Goal: Task Accomplishment & Management: Use online tool/utility

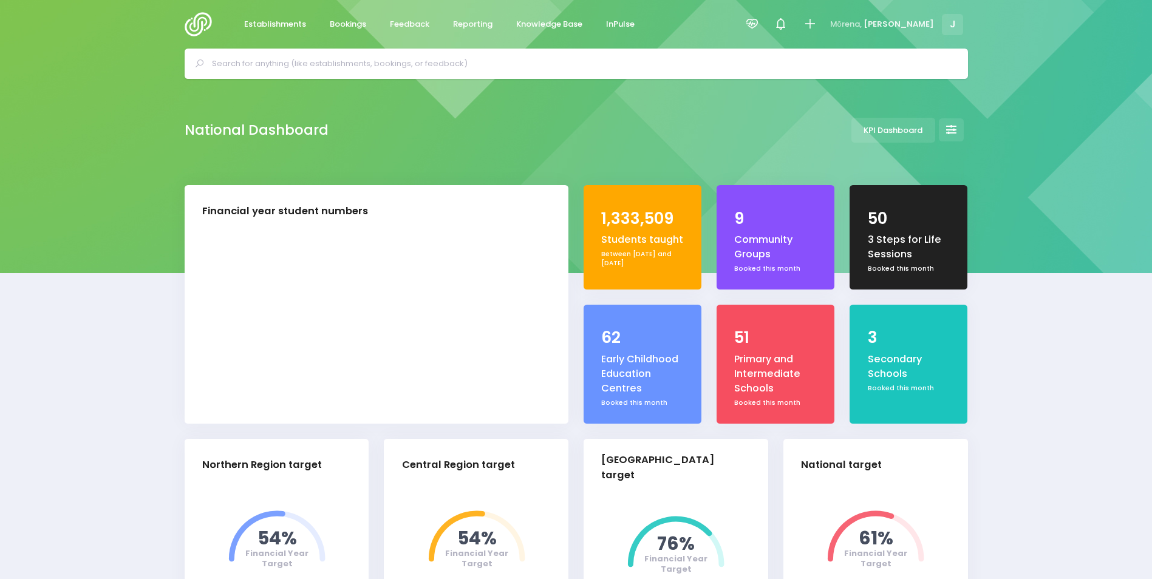
select select "5"
click at [474, 19] on span "Reporting" at bounding box center [472, 24] width 39 height 12
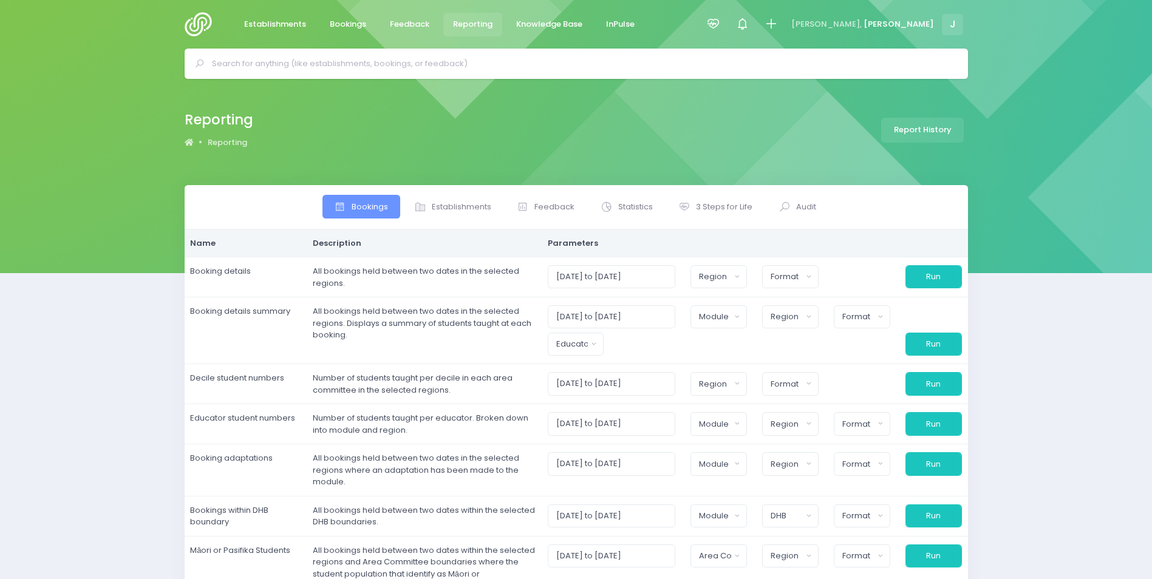
select select
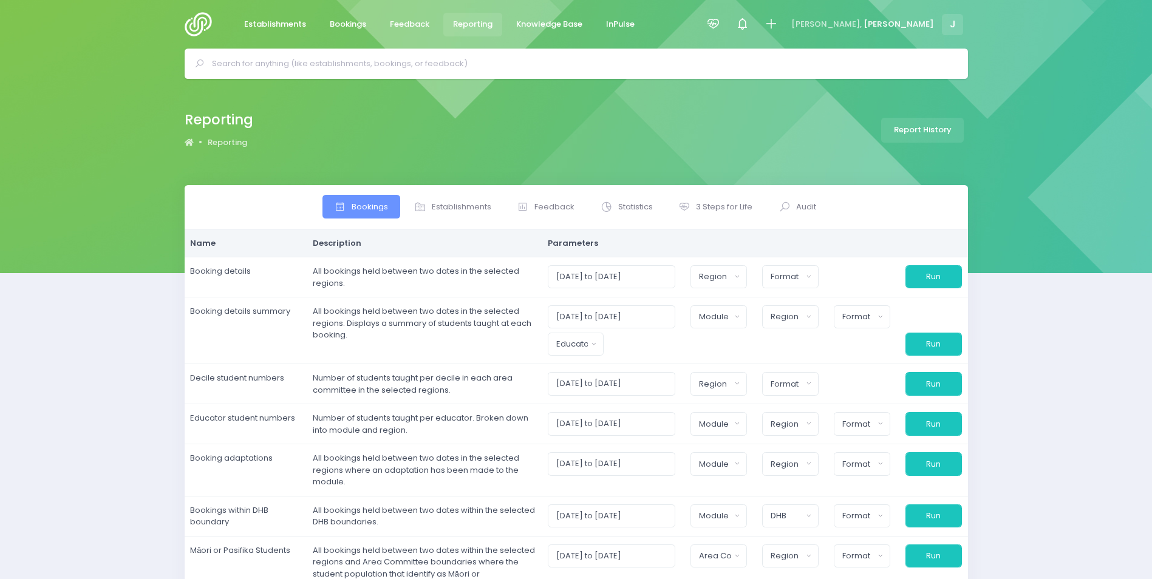
select select
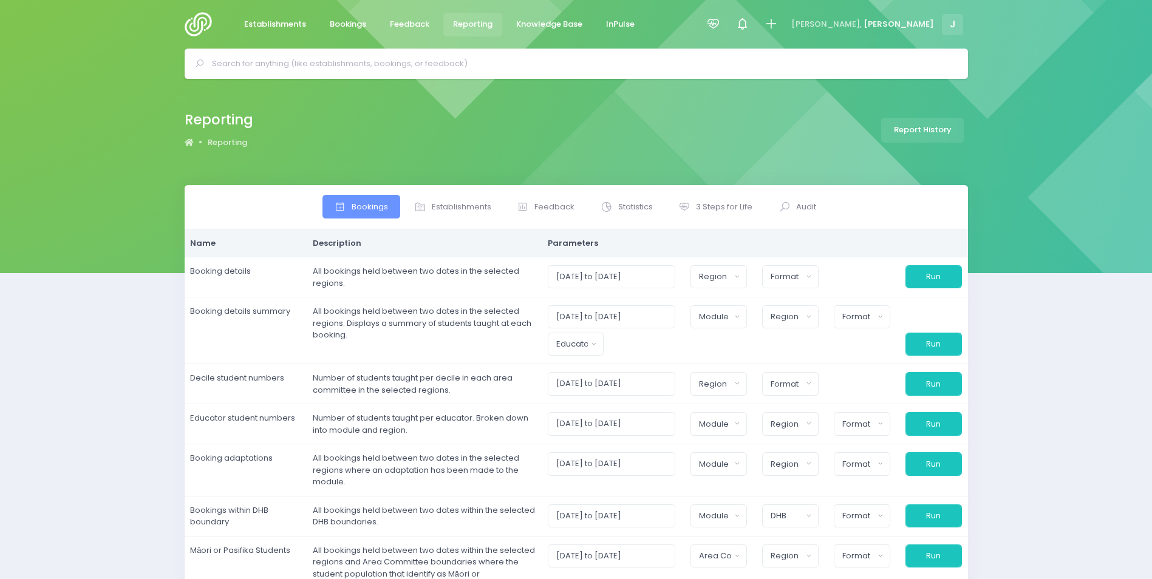
select select
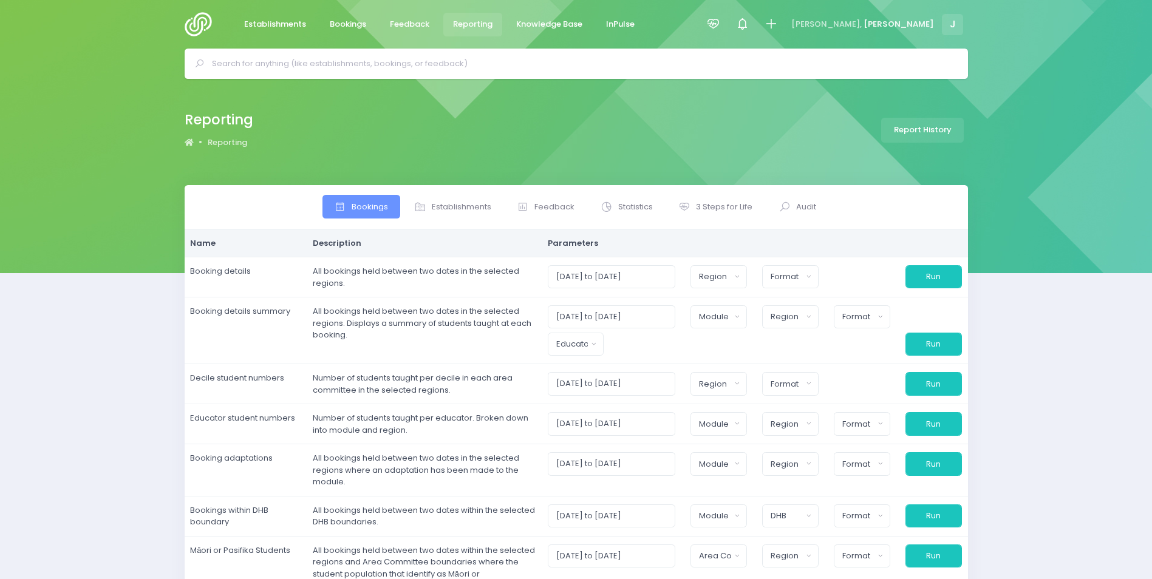
select select
click at [721, 202] on span "3 Steps for Life" at bounding box center [724, 207] width 56 height 12
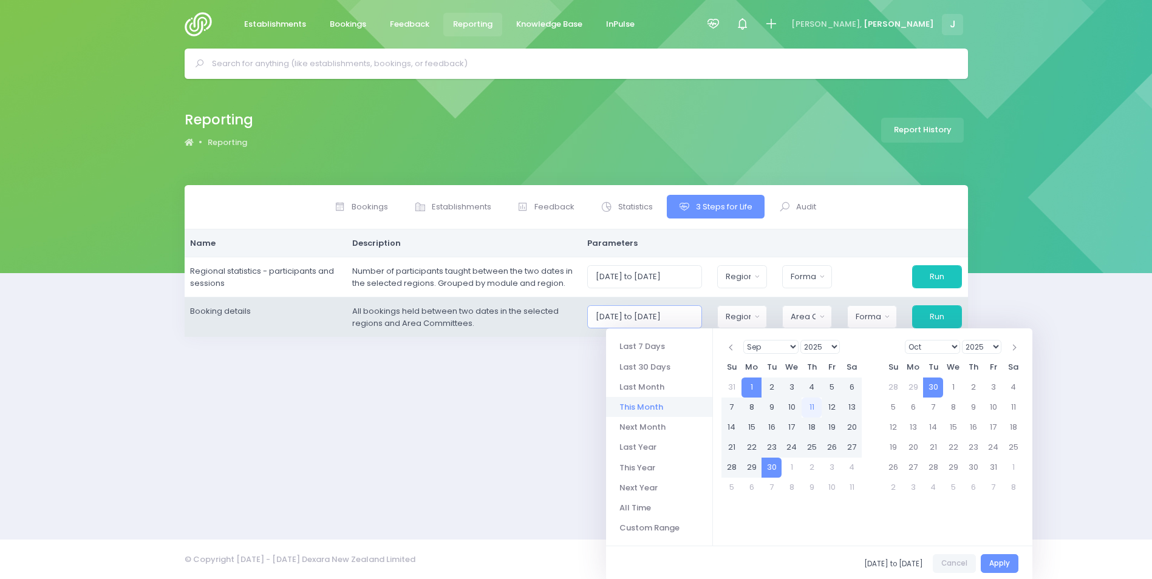
click at [673, 319] on input "[DATE] to [DATE]" at bounding box center [644, 316] width 115 height 23
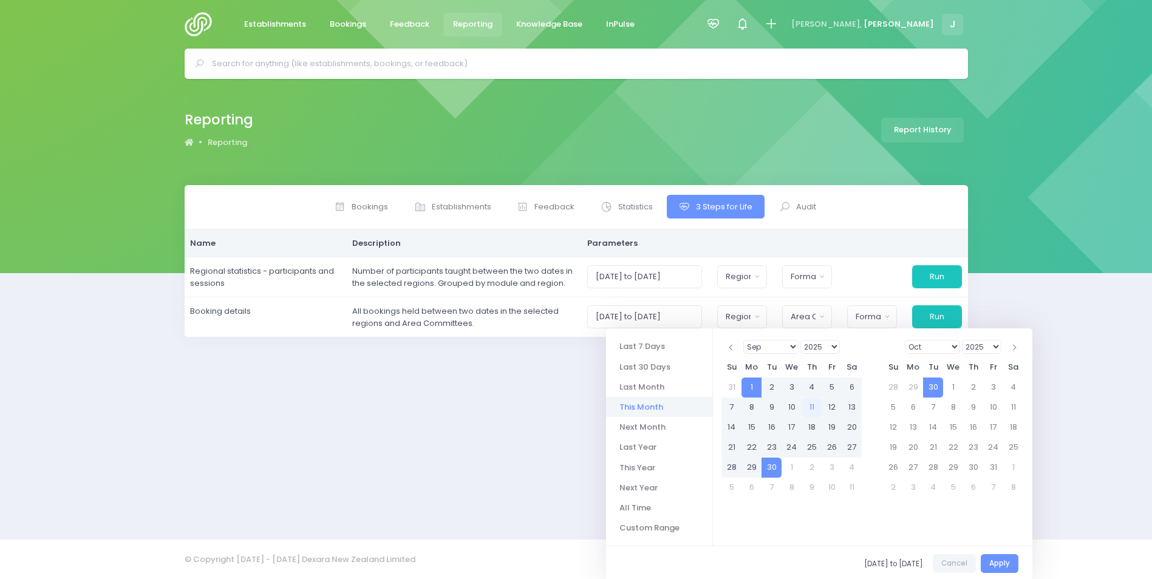
click at [796, 347] on select "Jan Feb Mar Apr May Jun [DATE] Aug Sep Oct Nov Dec" at bounding box center [770, 347] width 55 height 14
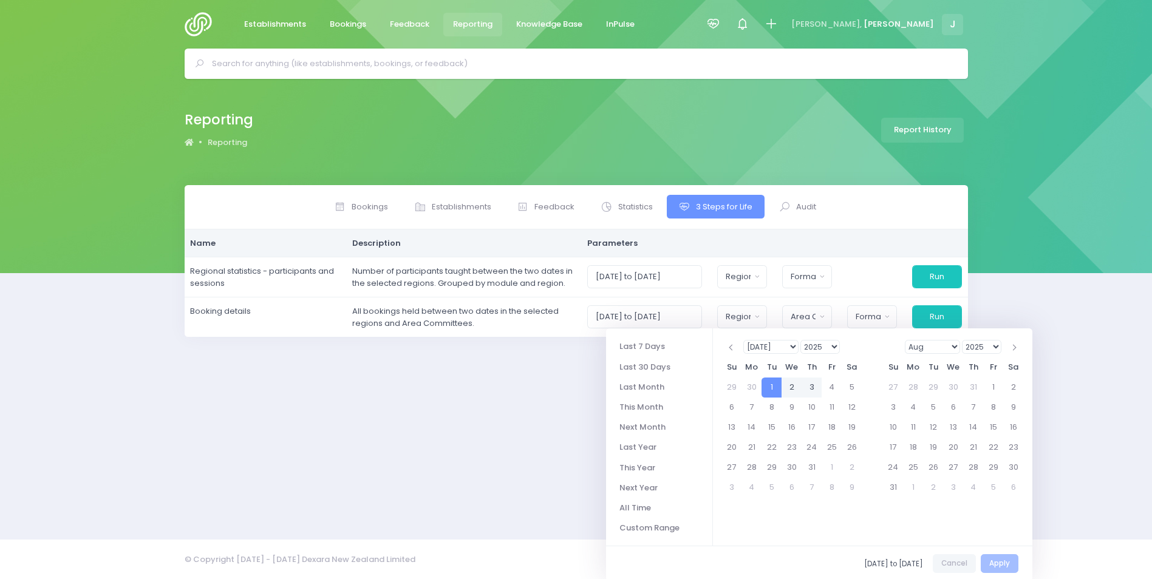
click at [837, 347] on select "1925 1926 1927 1928 1929 1930 1931 1932 1933 1934 1935 1936 1937 1938 1939 1940…" at bounding box center [819, 347] width 39 height 14
click at [971, 346] on select "2024 2025 2026 2027 2028 2029 2030 2031 2032 2033 2034 2035 2036 2037 2038 2039…" at bounding box center [981, 347] width 39 height 14
click at [936, 347] on select "Jan Feb Mar Apr May Jun [DATE] Aug Sep Oct Nov Dec" at bounding box center [932, 347] width 55 height 14
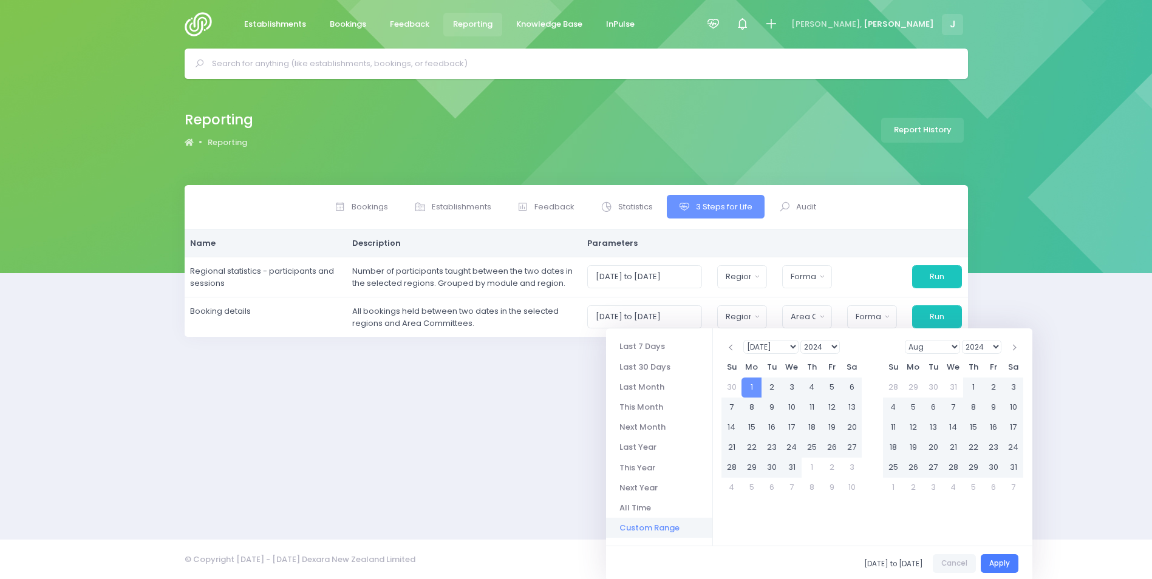
click at [1010, 563] on button "Apply" at bounding box center [999, 563] width 38 height 19
type input "[DATE] to [DATE]"
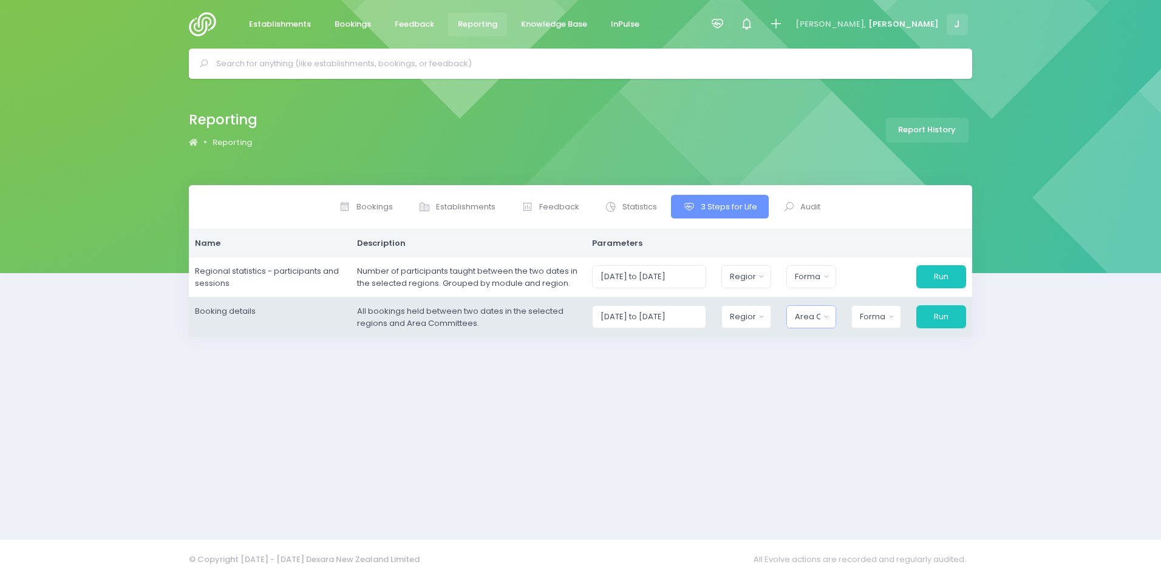
click at [820, 321] on div "Area Committee" at bounding box center [807, 317] width 25 height 12
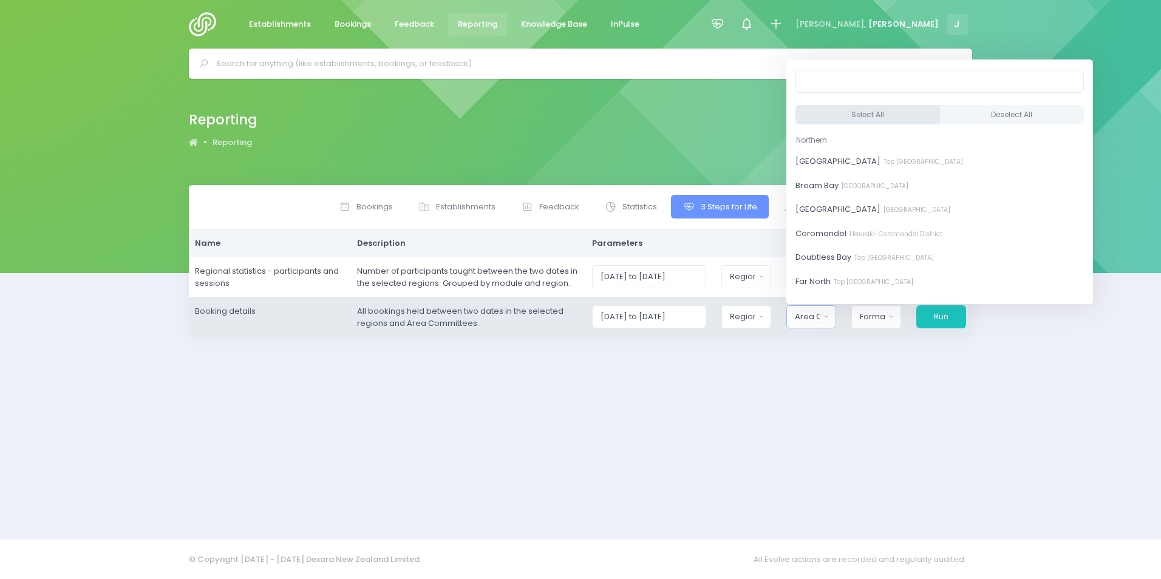
click at [851, 110] on button "Select All" at bounding box center [867, 115] width 144 height 20
select select "[GEOGRAPHIC_DATA]"
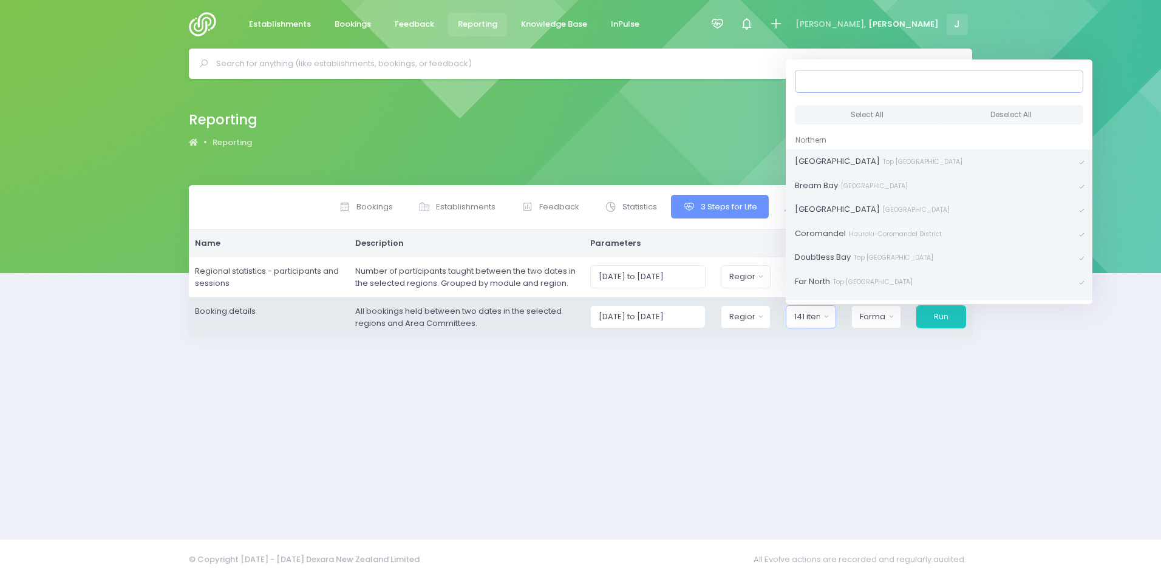
scroll to position [2, 0]
click at [883, 318] on div "Format" at bounding box center [872, 317] width 25 height 12
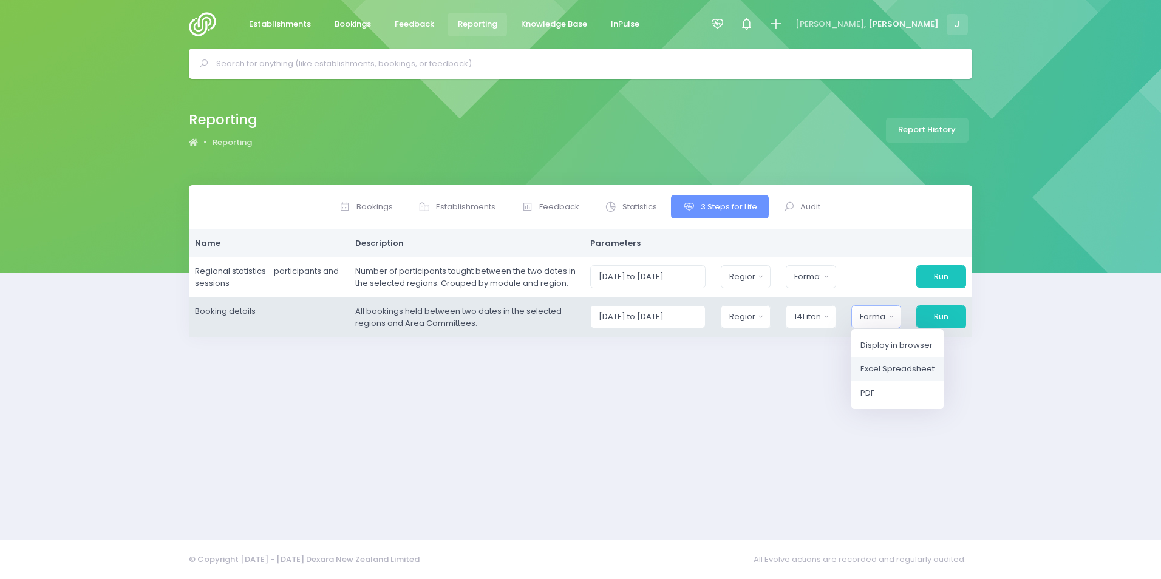
click at [879, 373] on span "Excel Spreadsheet" at bounding box center [897, 369] width 74 height 12
select select "excel"
click at [952, 317] on button "Run" at bounding box center [941, 316] width 52 height 23
click at [744, 313] on div "Region" at bounding box center [736, 317] width 27 height 12
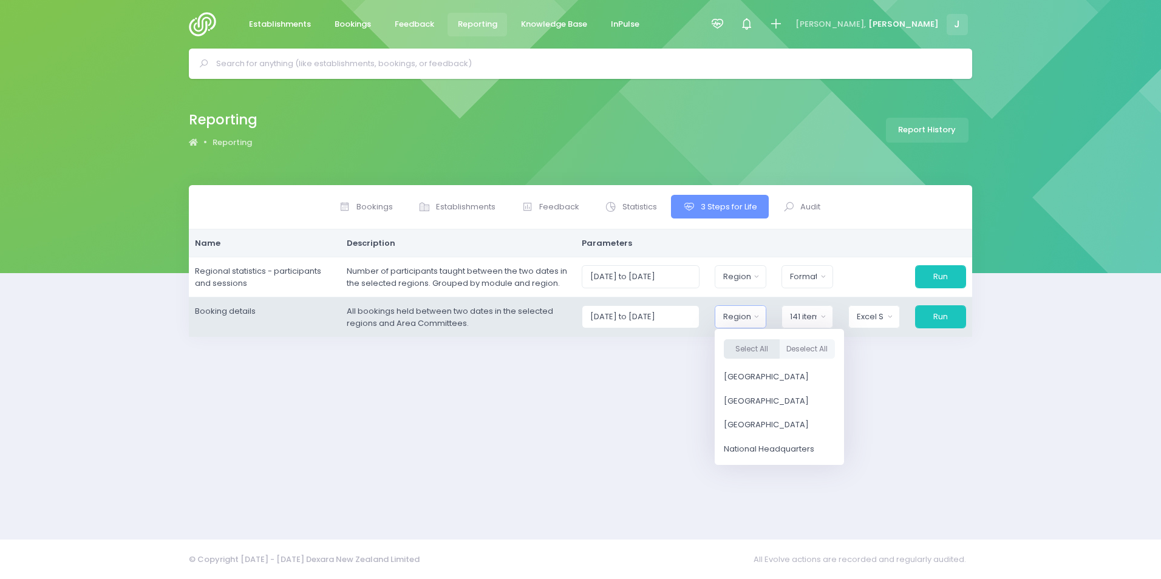
click at [746, 350] on button "Select All" at bounding box center [752, 349] width 56 height 20
select select "Northern"
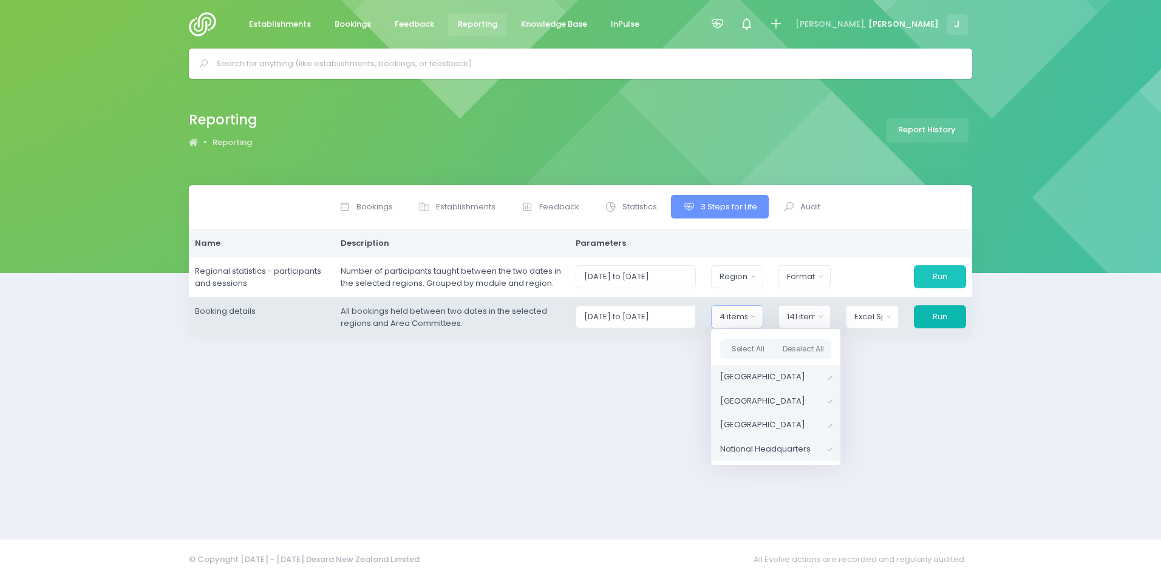
click at [953, 318] on button "Run" at bounding box center [940, 316] width 52 height 23
